Goal: Ask a question

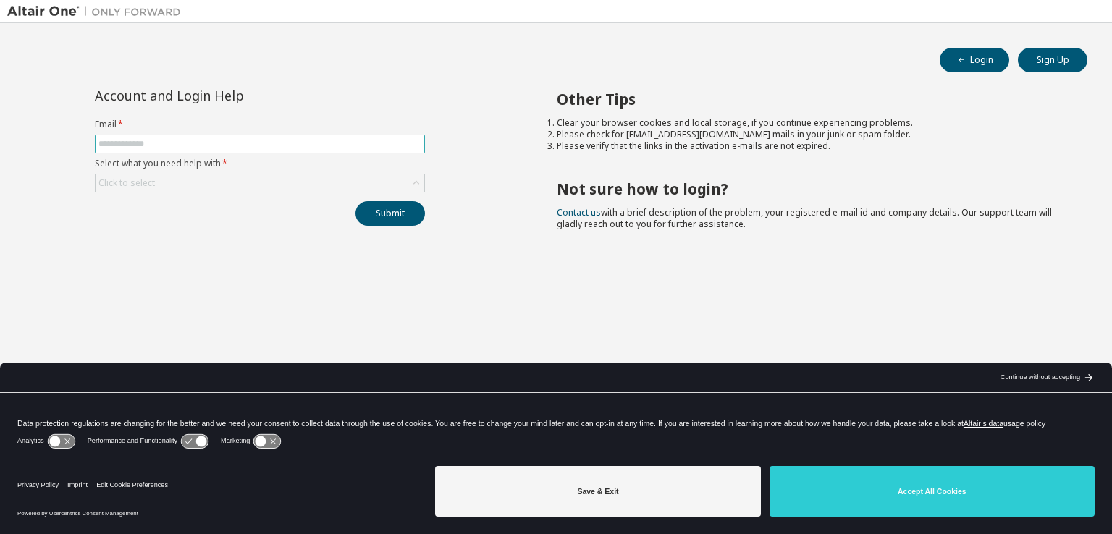
click at [179, 143] on input "text" at bounding box center [259, 144] width 323 height 12
paste input "*"
type input "**********"
click at [225, 222] on div "Submit" at bounding box center [260, 213] width 330 height 25
click at [241, 185] on div "Click to select" at bounding box center [260, 182] width 329 height 17
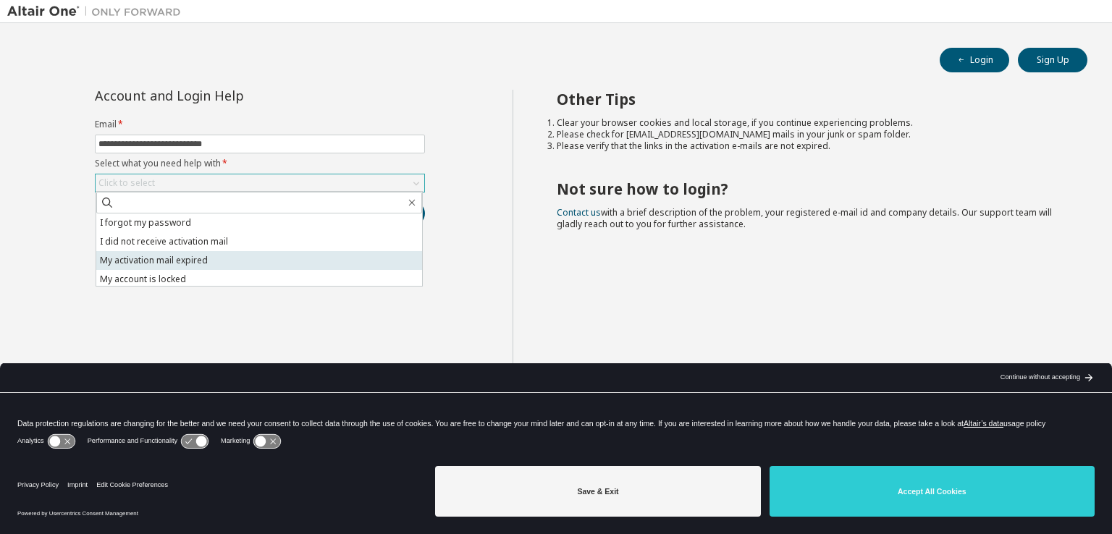
scroll to position [41, 0]
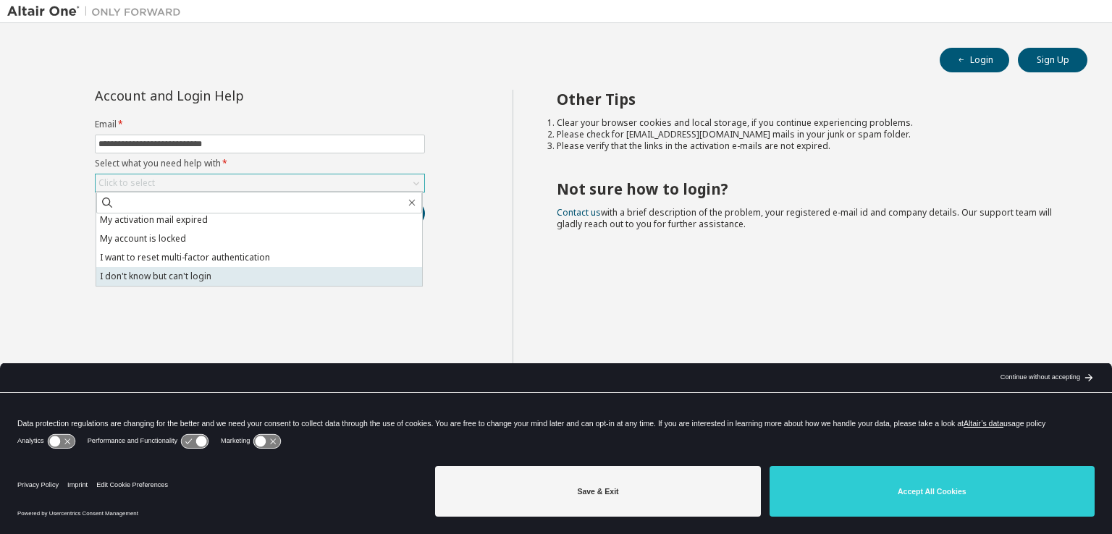
click at [274, 274] on li "I don't know but can't login" at bounding box center [259, 276] width 326 height 19
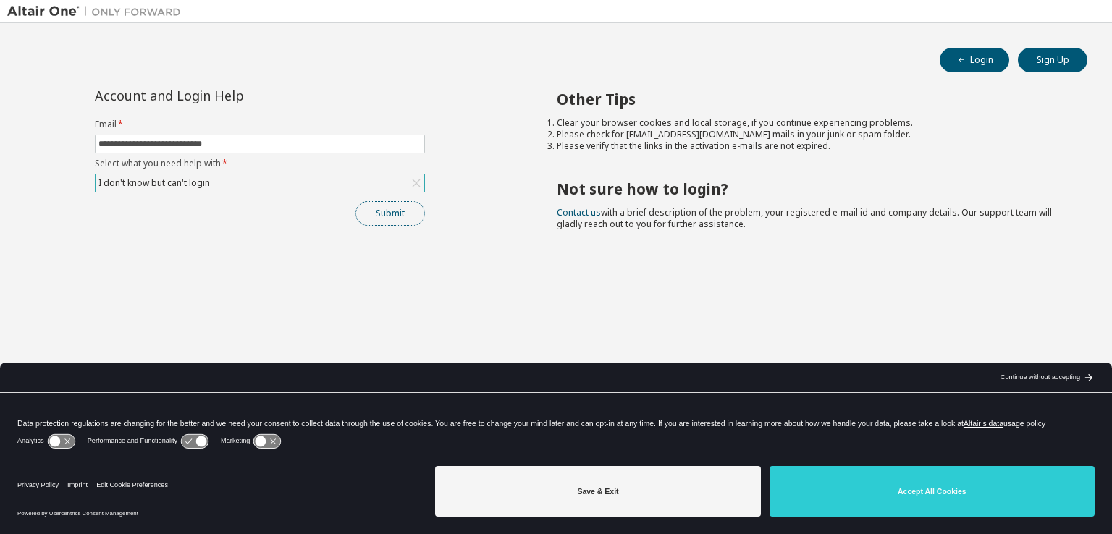
click at [391, 212] on button "Submit" at bounding box center [390, 213] width 70 height 25
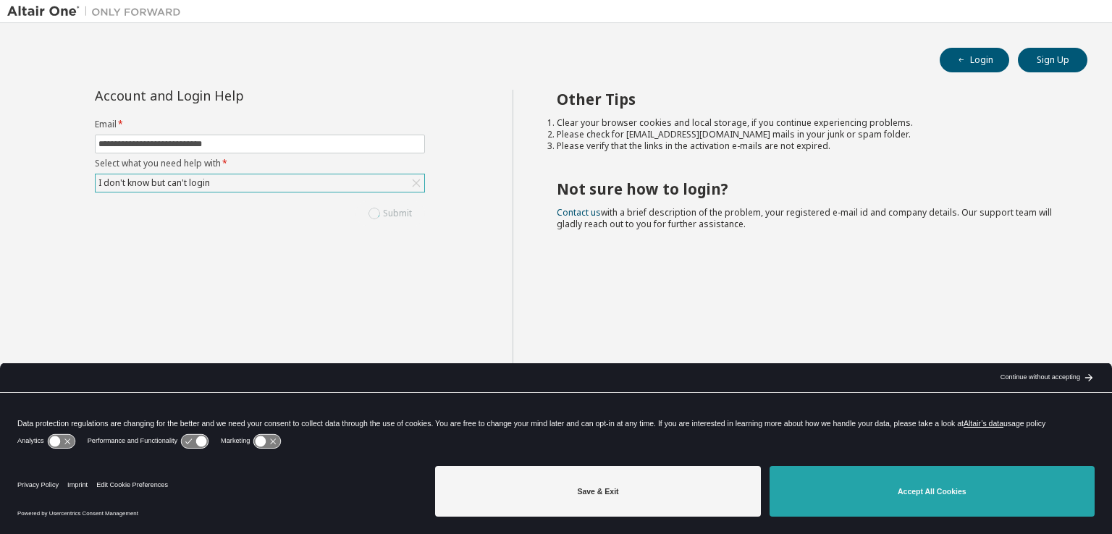
click at [868, 506] on button "Accept All Cookies" at bounding box center [932, 491] width 325 height 51
